Goal: Answer question/provide support: Share knowledge or assist other users

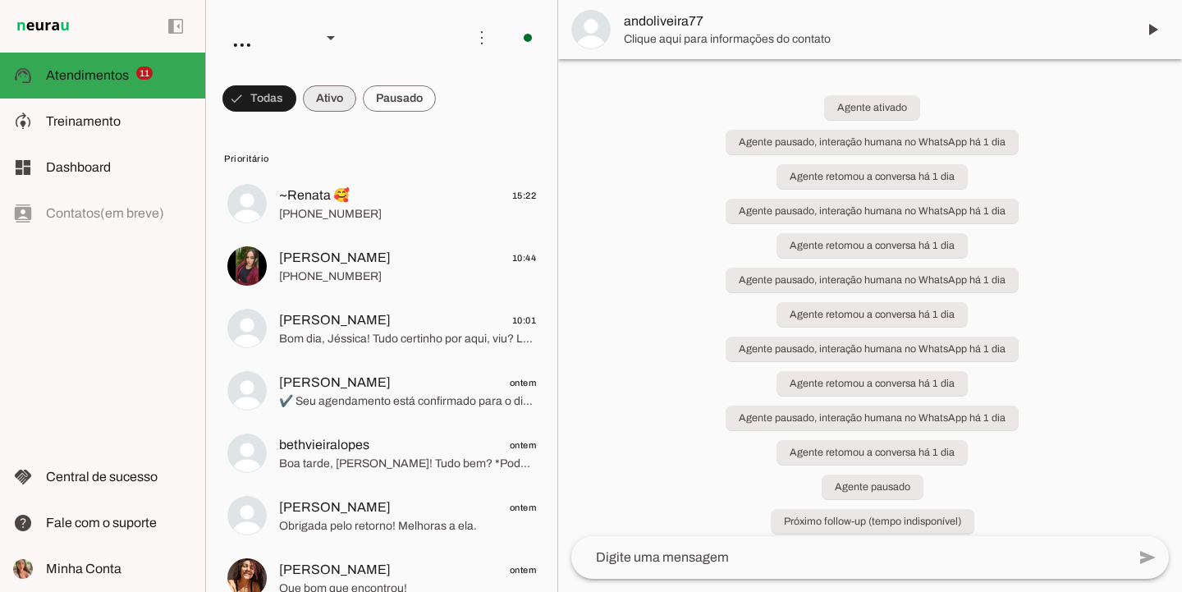
click at [319, 97] on span at bounding box center [329, 98] width 53 height 39
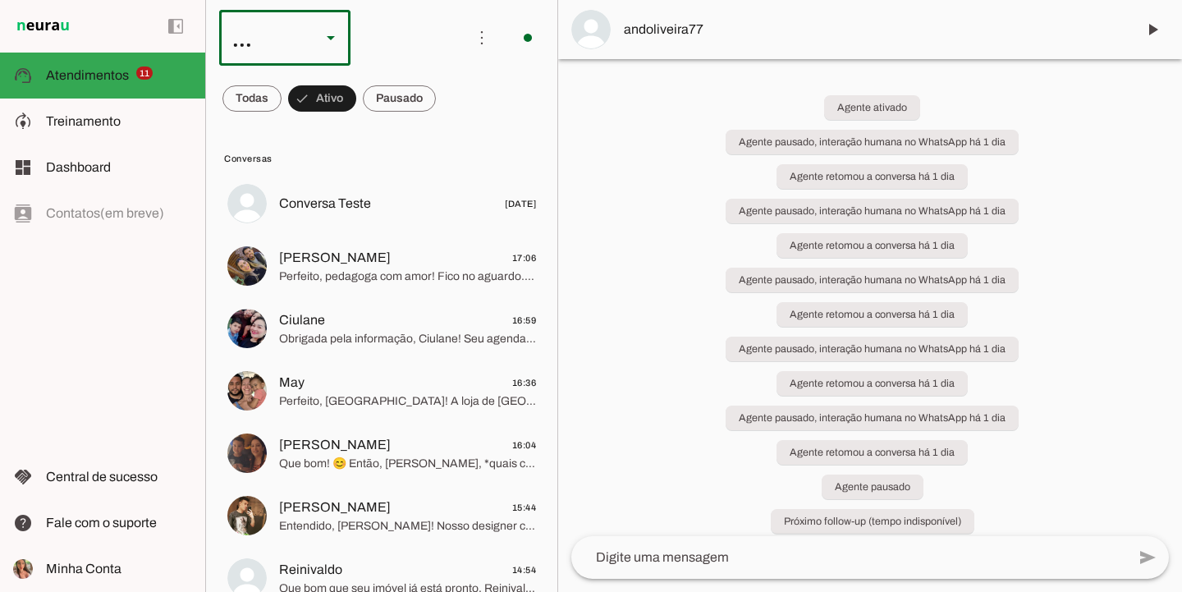
click at [239, 43] on div "..." at bounding box center [263, 38] width 89 height 56
click at [452, 141] on slot at bounding box center [504, 151] width 105 height 20
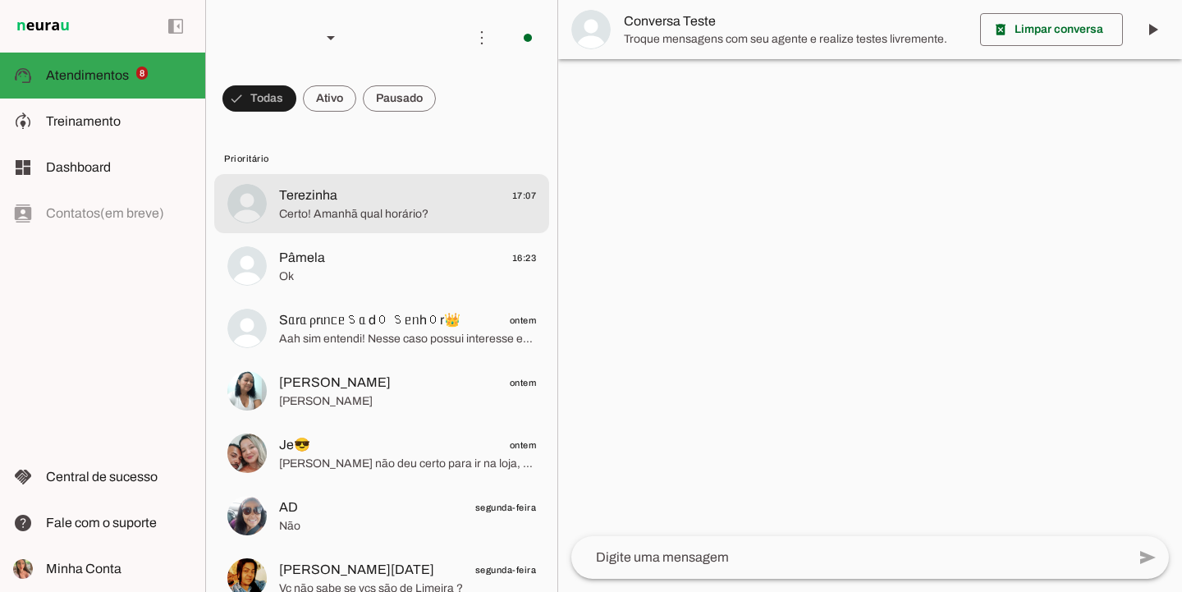
click at [327, 190] on span "Terezinha" at bounding box center [308, 196] width 58 height 20
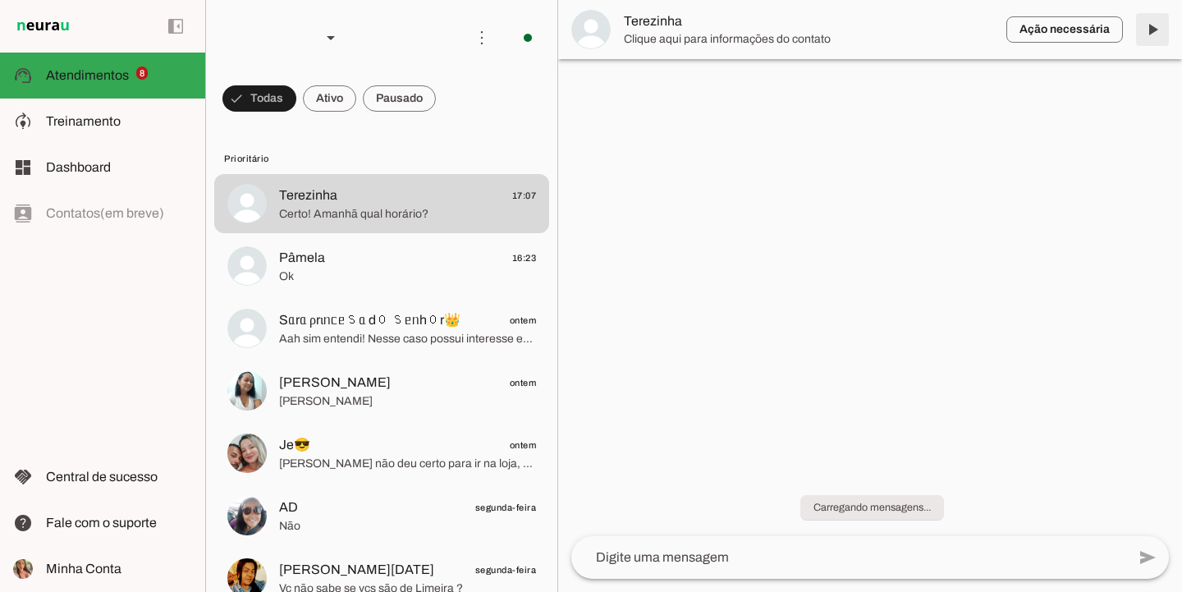
click at [1162, 37] on span at bounding box center [1152, 29] width 39 height 39
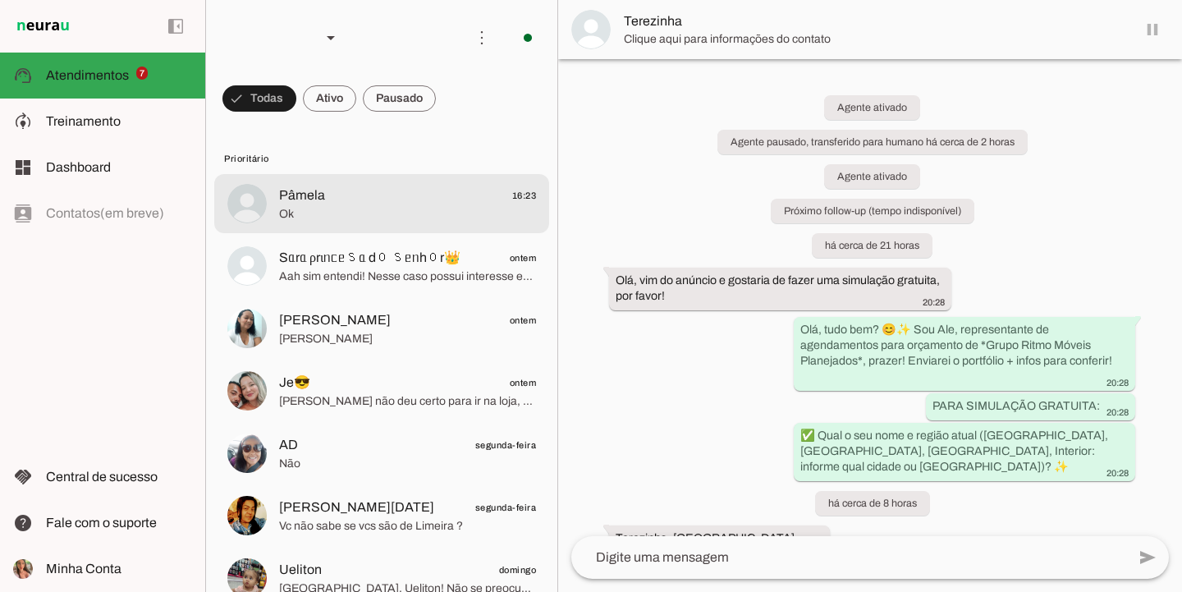
click at [359, 206] on span "Ok" at bounding box center [407, 214] width 257 height 16
